Goal: Transaction & Acquisition: Purchase product/service

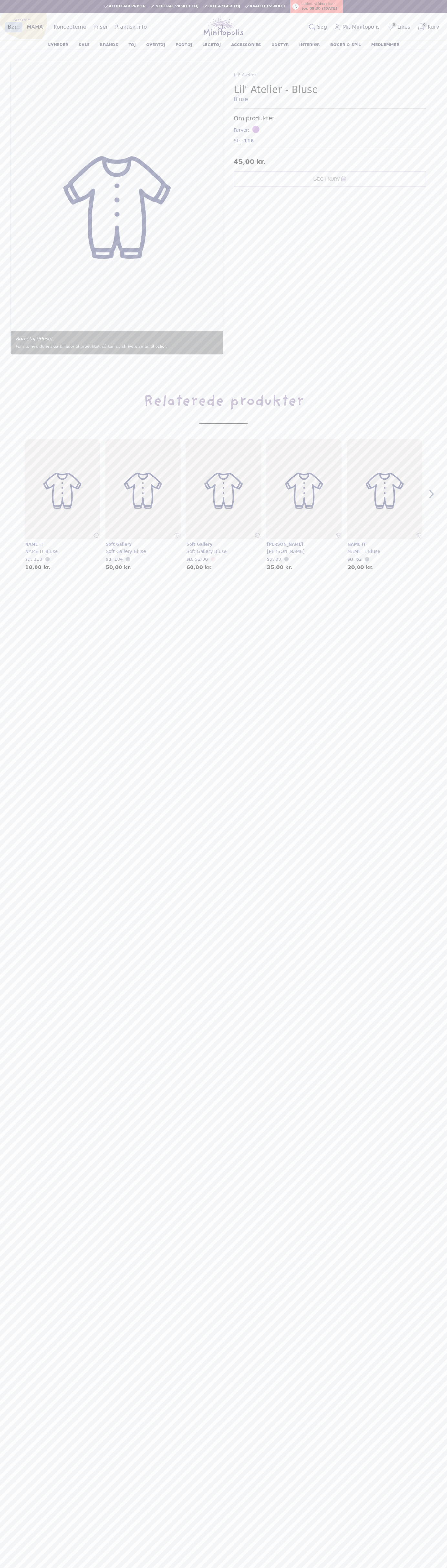
click at [326, 5] on span "Lukket, vi åbner igen" at bounding box center [319, 4] width 34 height 5
click at [433, 461] on div "Læg i kurv NAME IT NAME IT Bluse str. 110 10,00 kr. Læg i kurv Soft Gallery Sof…" at bounding box center [224, 505] width 426 height 131
click at [312, 1567] on html "Indkøbskurv Søg efter varer Altid fair priser Neutral vasket tøj Ikke-ryger tøj…" at bounding box center [224, 906] width 447 height 1812
click at [1, 1346] on main "Indkøbskurv Søg efter varer Altid fair priser Neutral vasket tøj Ikke-ryger tøj…" at bounding box center [224, 784] width 447 height 1568
click at [238, 141] on span "Str.:" at bounding box center [238, 141] width 9 height 7
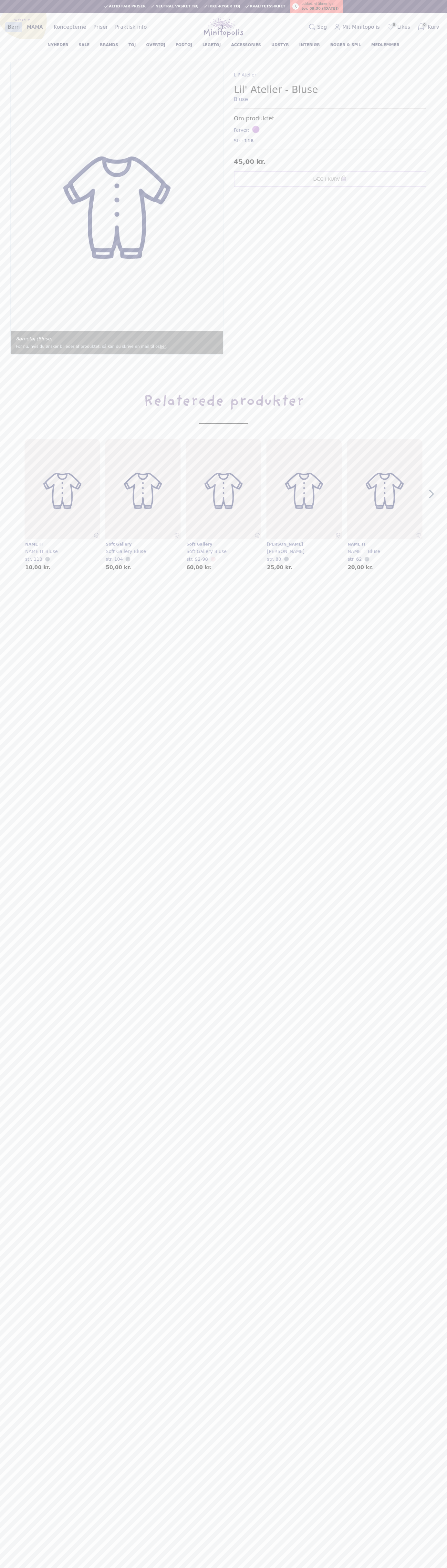
click at [368, 9] on div "Altid fair priser Neutral vasket tøj Ikke-ryger tøj Kvalitetssikret Lukket, vi …" at bounding box center [224, 6] width 431 height 8
click at [423, 1265] on main "Indkøbskurv Søg efter varer Altid fair priser Neutral vasket tøj Ikke-ryger tøj…" at bounding box center [224, 784] width 447 height 1568
click at [373, 1567] on html "Indkøbskurv Søg efter varer Altid fair priser Neutral vasket tøj Ikke-ryger tøj…" at bounding box center [224, 906] width 447 height 1812
click at [26, 1046] on main "Indkøbskurv Søg efter varer Altid fair priser Neutral vasket tøj Ikke-ryger tøj…" at bounding box center [224, 784] width 447 height 1568
click at [238, 141] on span "Str.:" at bounding box center [238, 141] width 9 height 7
